Goal: Task Accomplishment & Management: Use online tool/utility

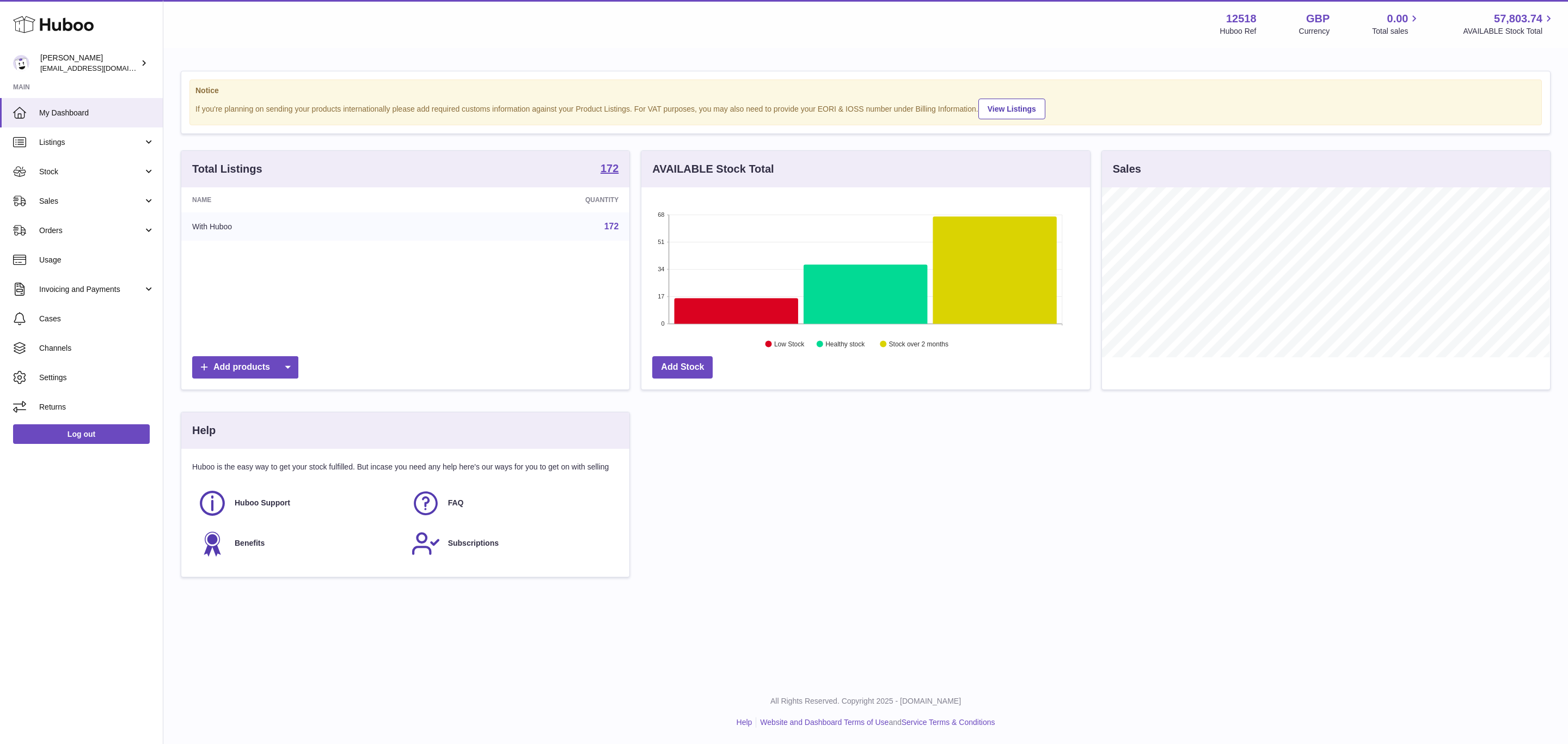
scroll to position [170, 448]
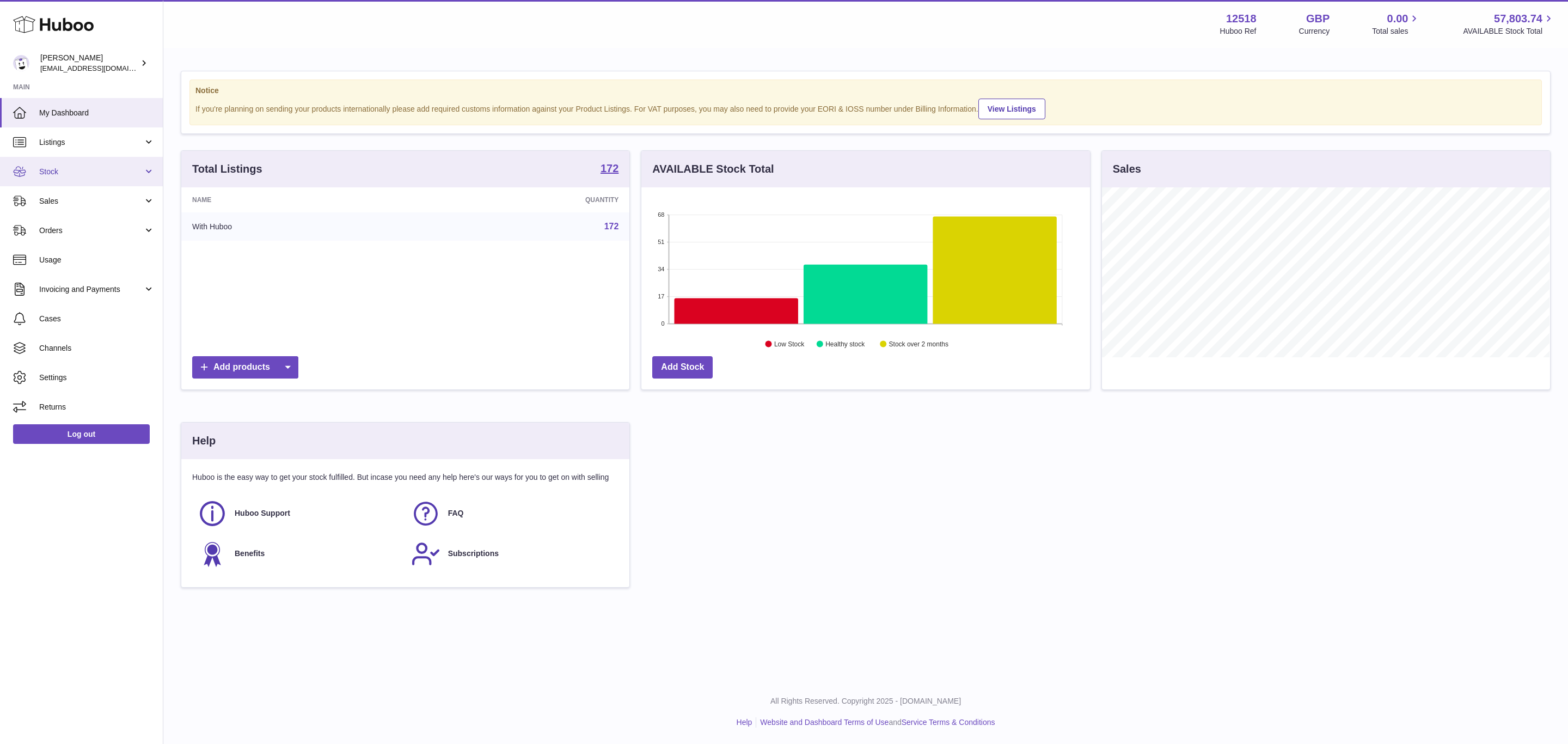
click at [68, 173] on span "Stock" at bounding box center [91, 172] width 104 height 11
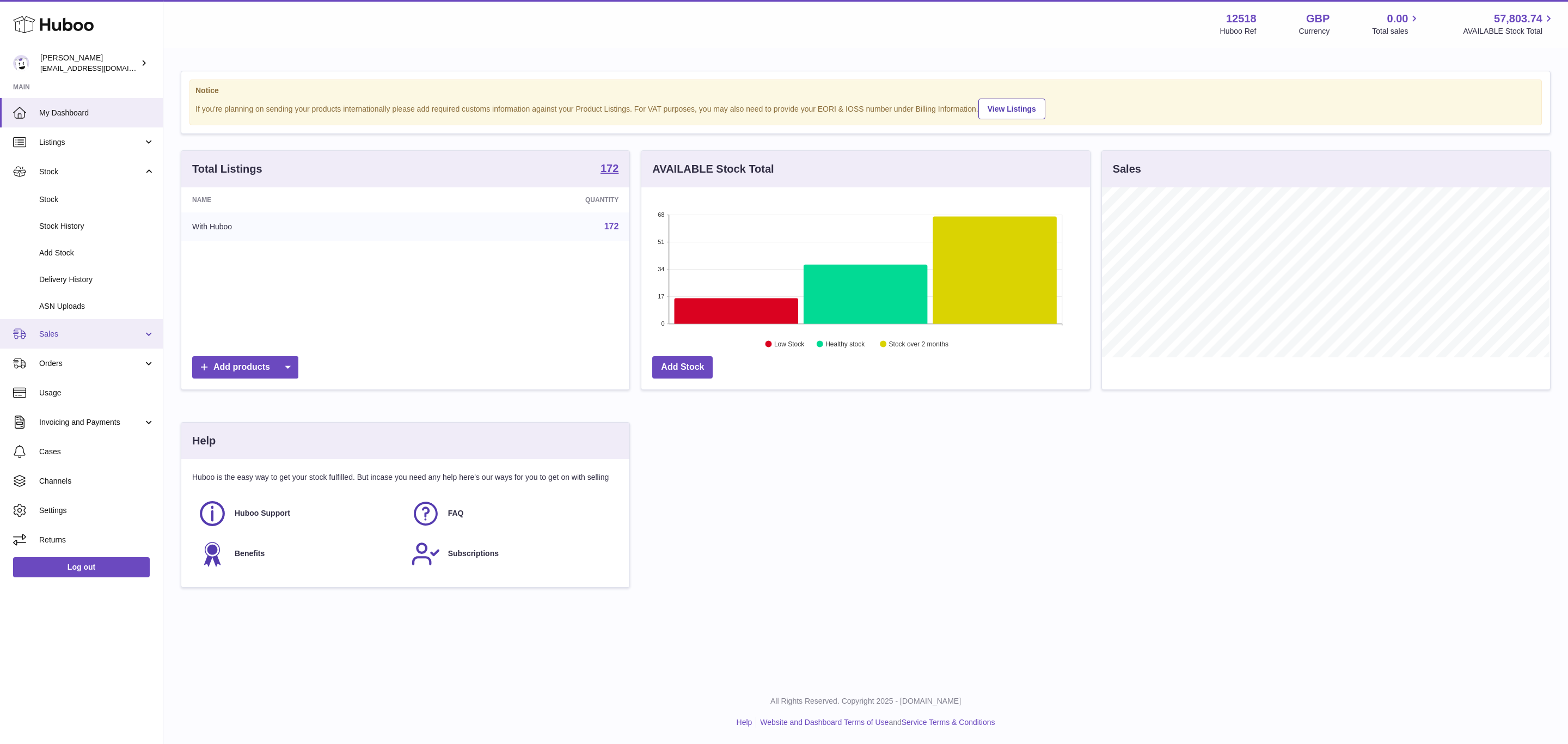
click at [57, 331] on span "Sales" at bounding box center [91, 334] width 104 height 11
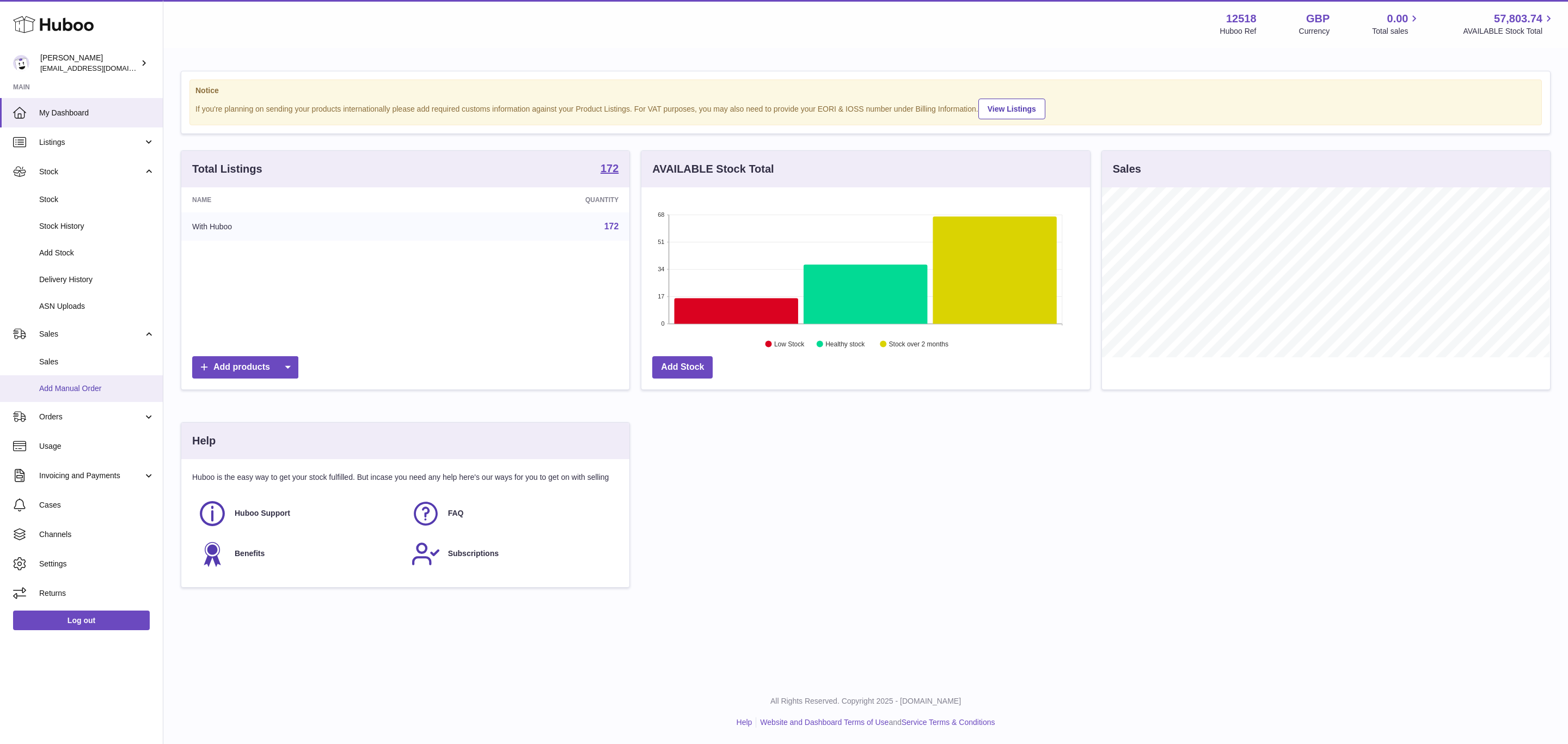
click at [66, 383] on span "Add Manual Order" at bounding box center [97, 388] width 115 height 11
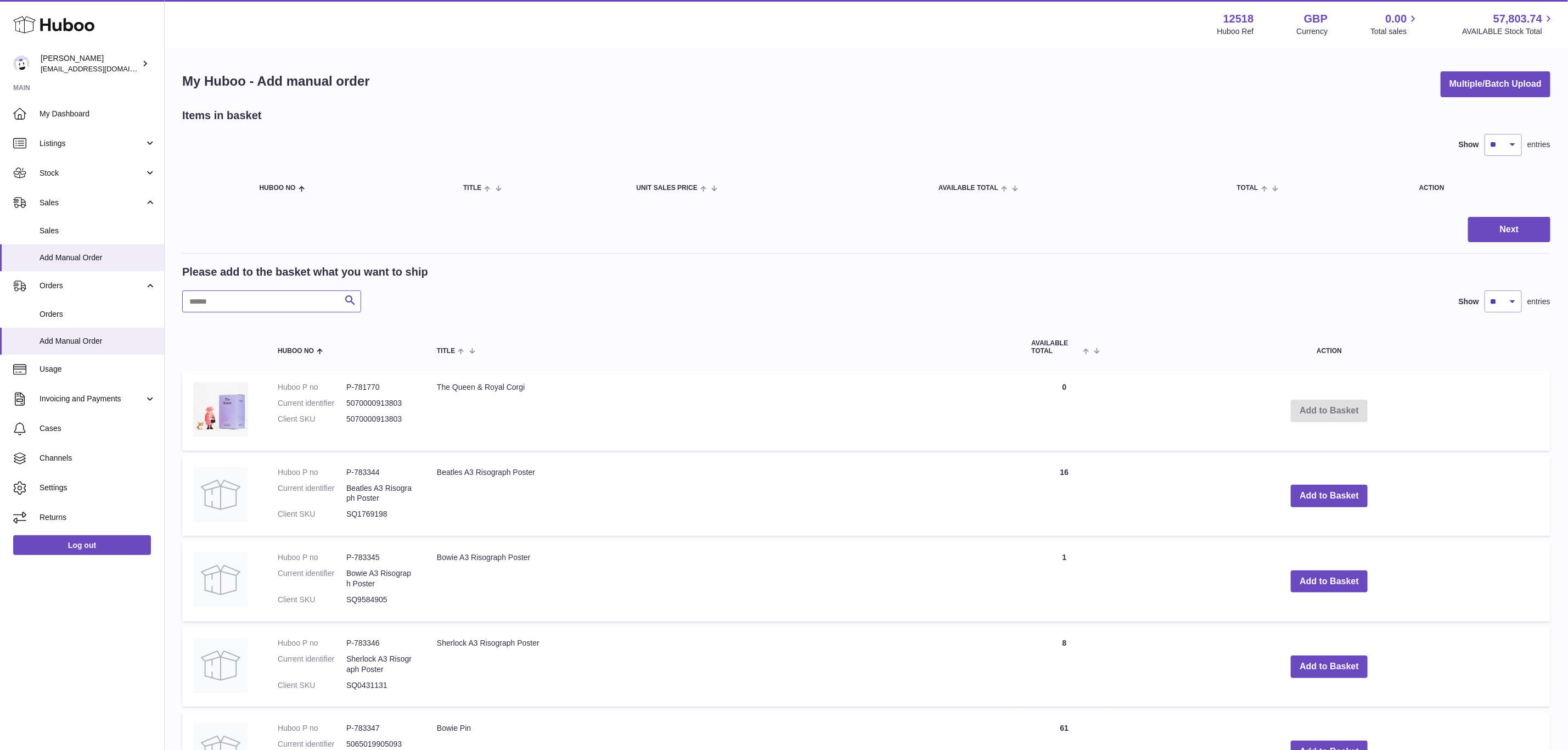
click at [300, 298] on input "text" at bounding box center [272, 301] width 179 height 22
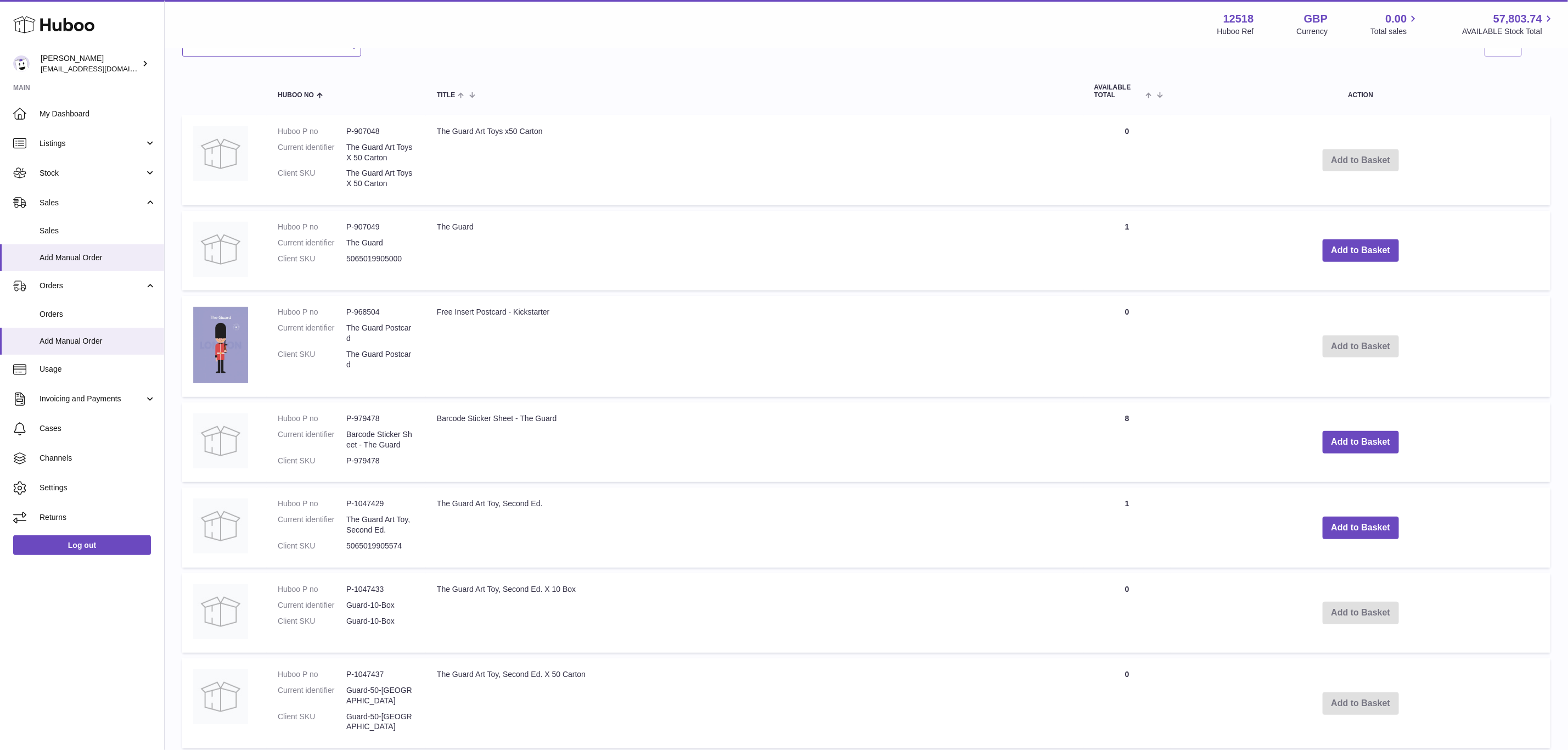
scroll to position [247, 0]
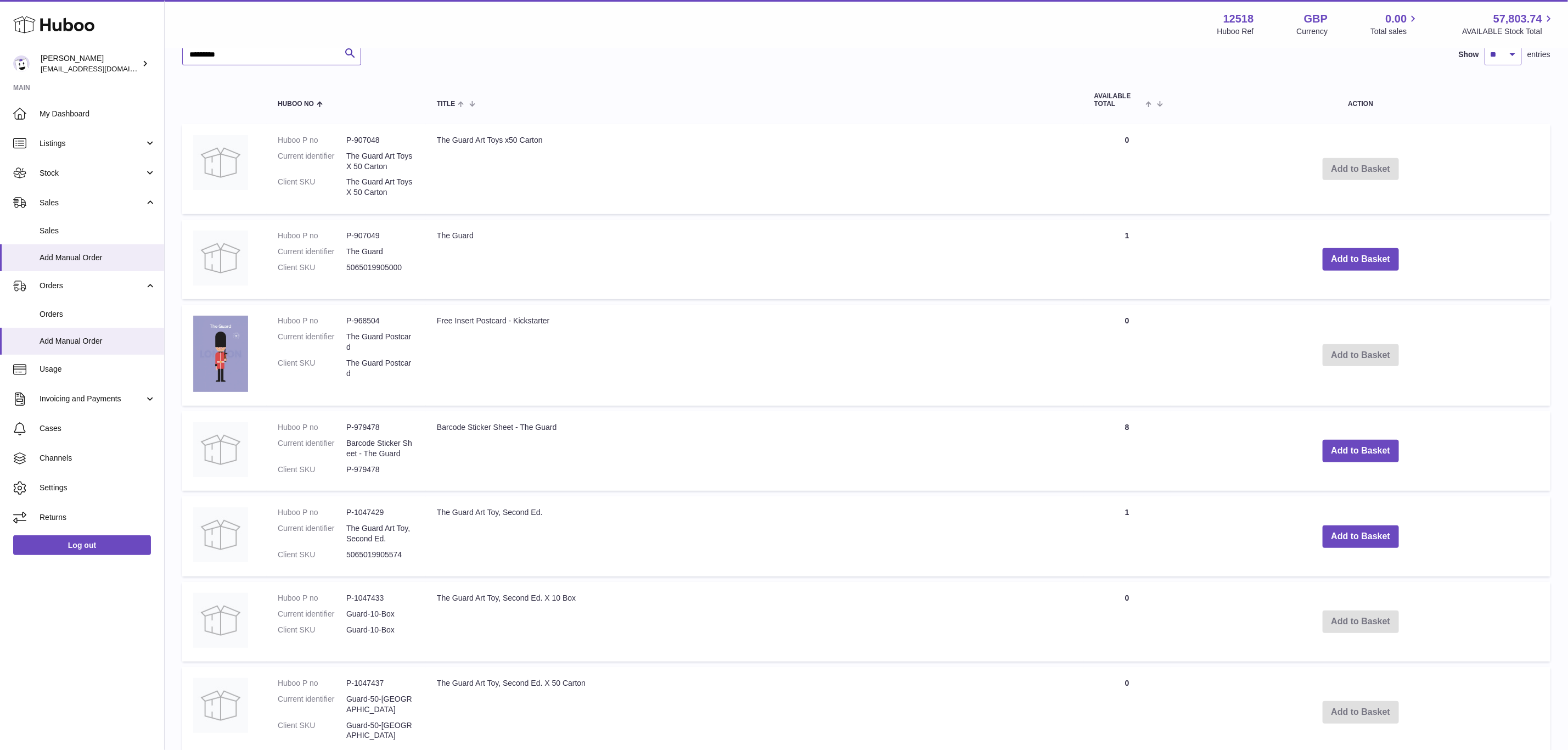
type input "*********"
click at [374, 593] on dd "P-1047433" at bounding box center [381, 598] width 69 height 11
copy dd "1047433"
click at [372, 682] on dd "P-1047437" at bounding box center [381, 683] width 69 height 11
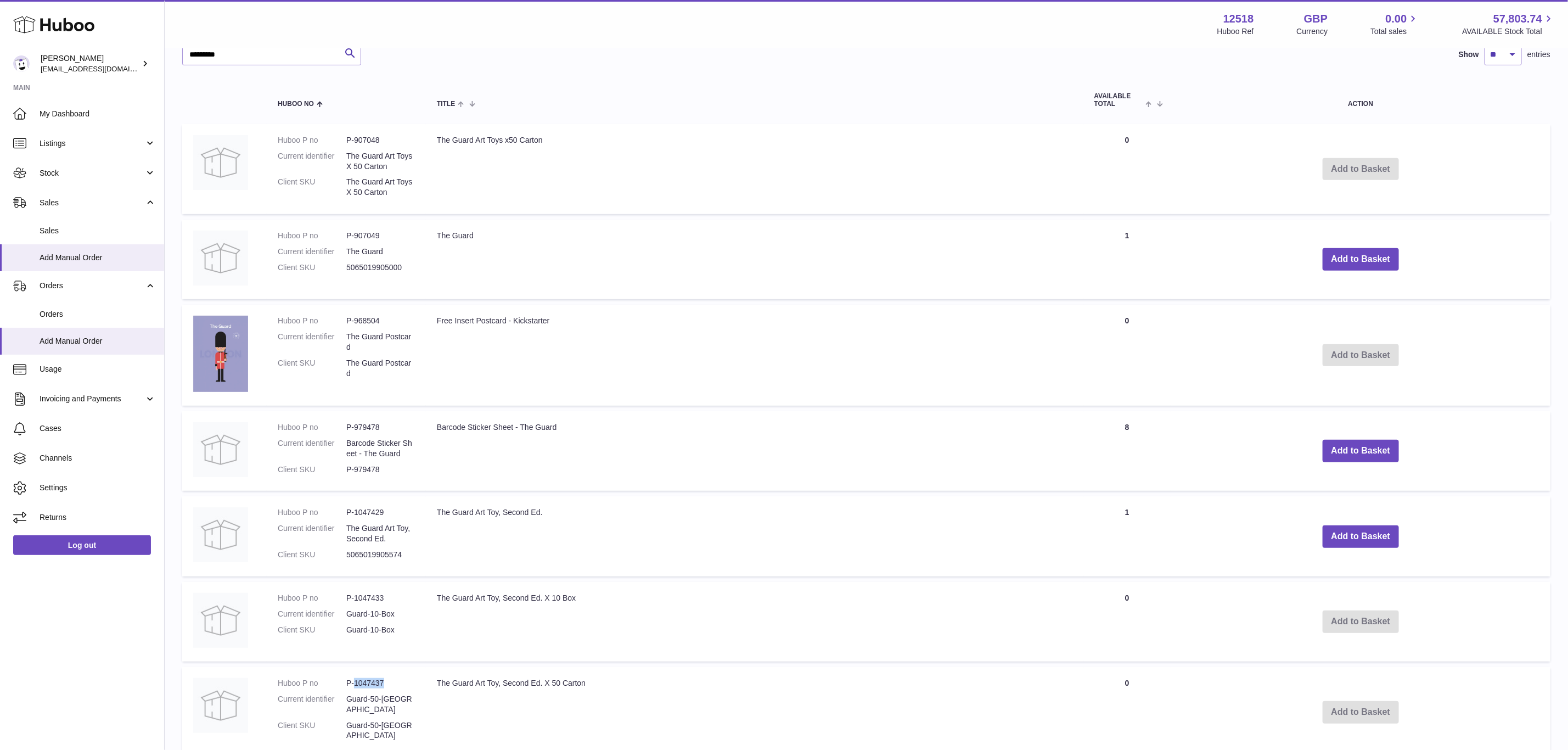
click at [372, 682] on dd "P-1047437" at bounding box center [381, 683] width 69 height 11
copy dd "1047437"
